Goal: Check status: Check status

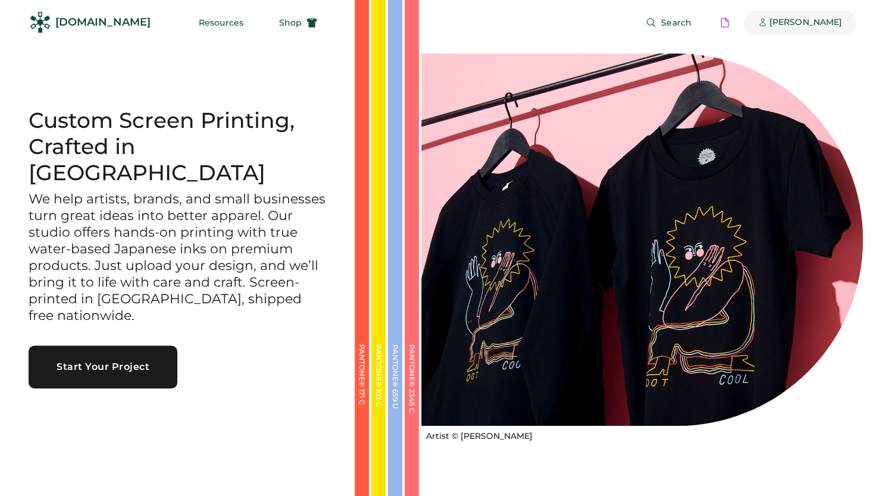
click at [832, 28] on div "[PERSON_NAME]" at bounding box center [806, 23] width 73 height 24
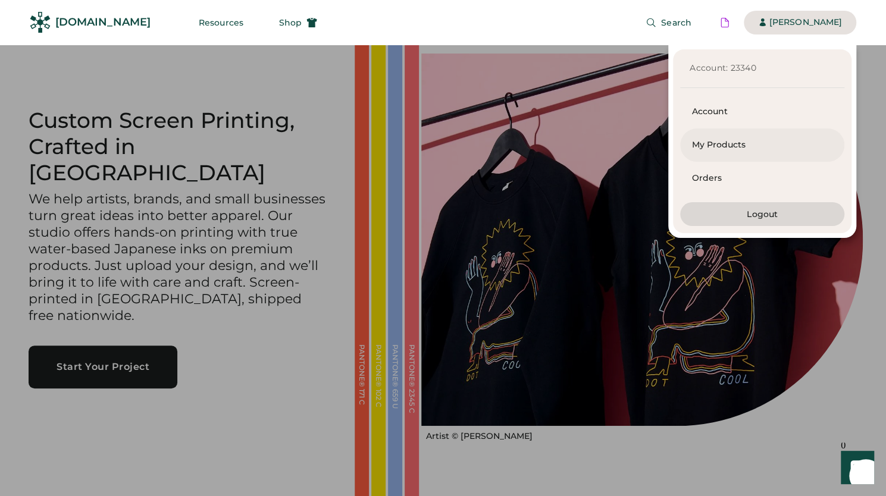
click at [742, 142] on div "My Products" at bounding box center [762, 145] width 140 height 12
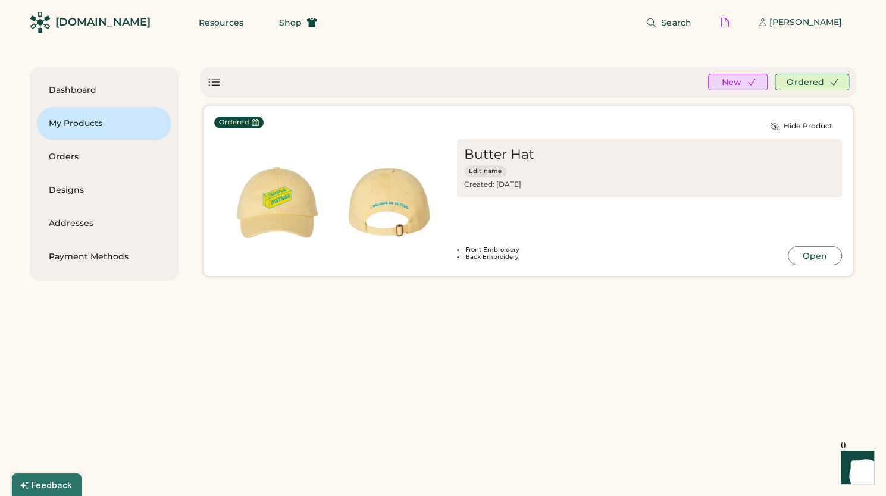
click at [799, 193] on div "Butter Hat Edit name Created: [DATE] Most Recent Order: 1 Variation" at bounding box center [649, 168] width 385 height 58
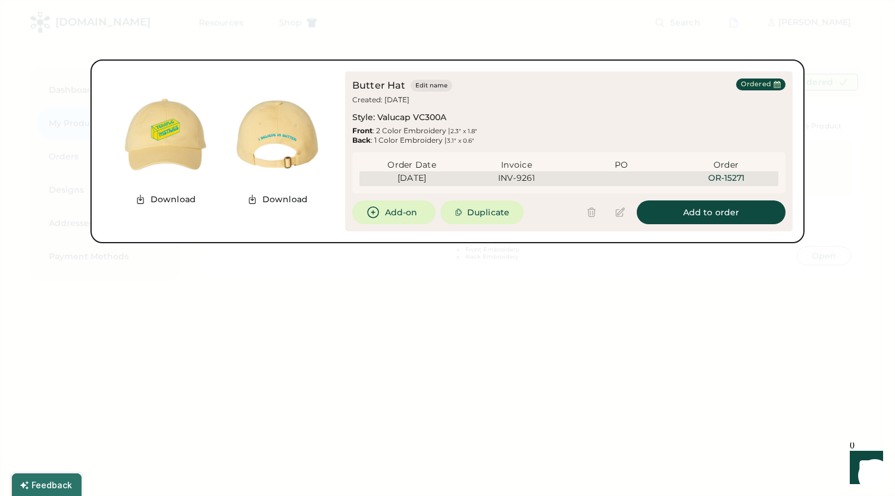
click at [585, 180] on div "[DATE] INV-9261 OR-15271" at bounding box center [569, 178] width 419 height 15
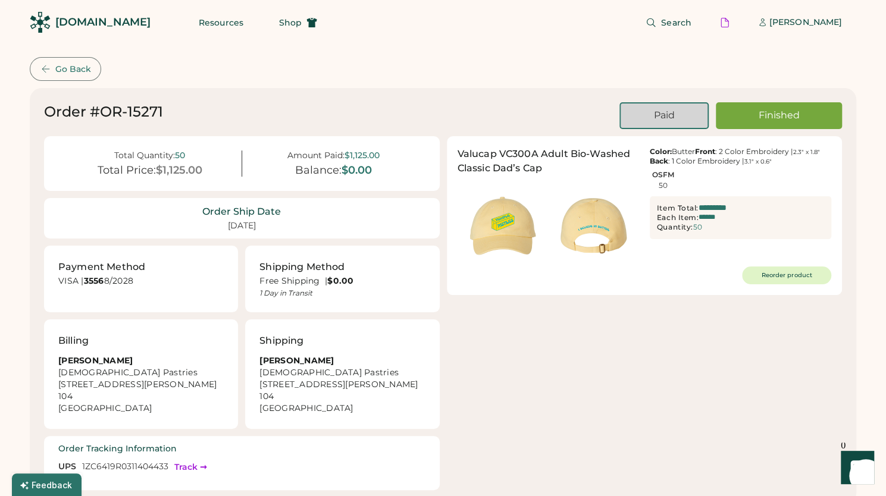
click at [510, 348] on div "Total Quantity: 50 Total Price: $1,125.00 Amount Paid: $1,125.00 Balance: $0.00…" at bounding box center [443, 313] width 798 height 354
